Goal: Information Seeking & Learning: Understand process/instructions

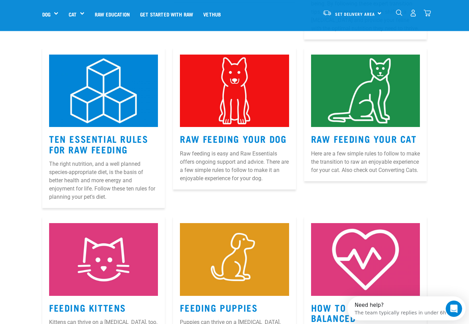
scroll to position [300, 0]
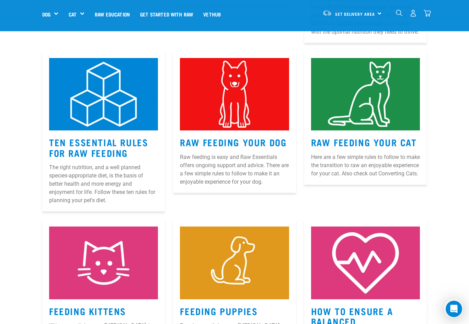
click at [247, 153] on p "Raw feeding is easy and Raw Essentials offers ongoing support and advice. There…" at bounding box center [234, 169] width 109 height 33
click at [254, 95] on img at bounding box center [234, 94] width 109 height 73
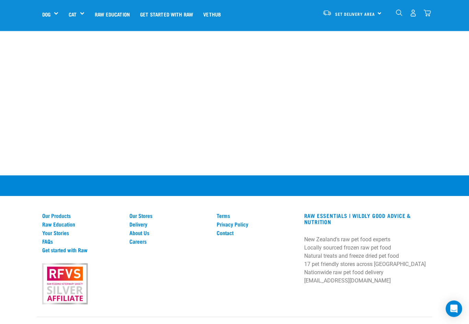
scroll to position [923, 0]
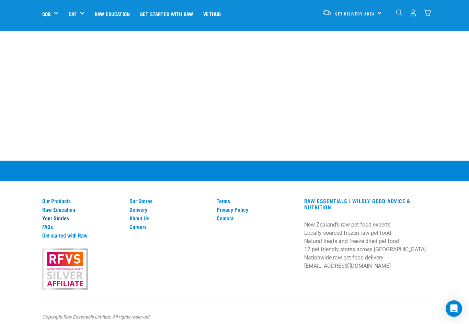
click at [64, 215] on link "Your Stories" at bounding box center [81, 218] width 79 height 6
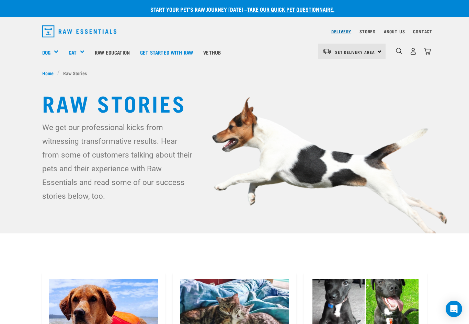
click at [337, 30] on link "Delivery" at bounding box center [341, 31] width 20 height 2
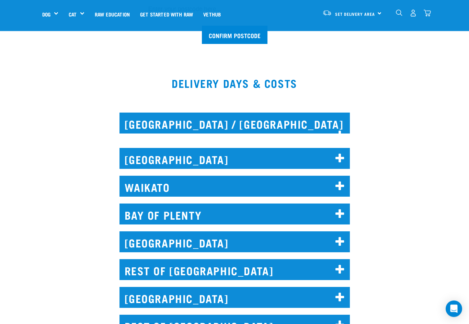
scroll to position [249, 0]
click at [323, 121] on h2 "[GEOGRAPHIC_DATA] / [GEOGRAPHIC_DATA]" at bounding box center [234, 123] width 230 height 21
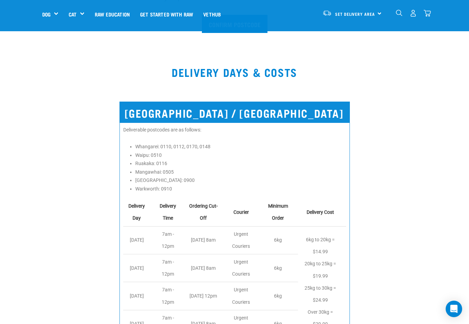
scroll to position [260, 0]
